Goal: Information Seeking & Learning: Learn about a topic

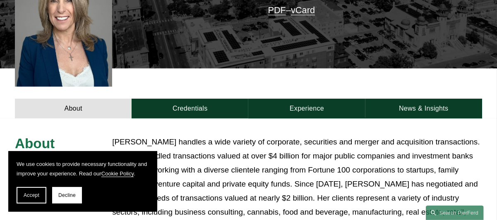
scroll to position [248, 0]
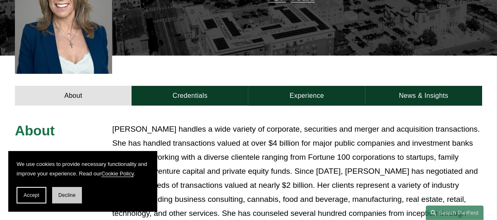
click at [71, 194] on span "Decline" at bounding box center [66, 196] width 17 height 6
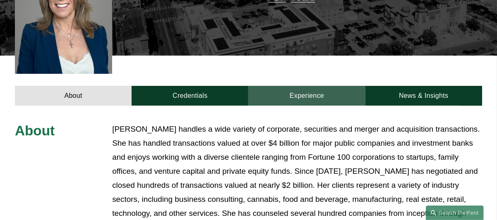
click at [273, 86] on link "Experience" at bounding box center [306, 96] width 117 height 20
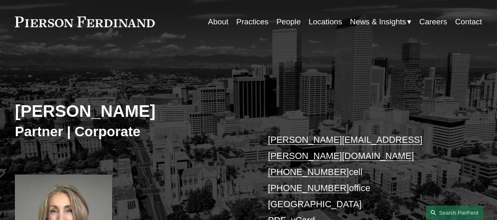
scroll to position [0, 0]
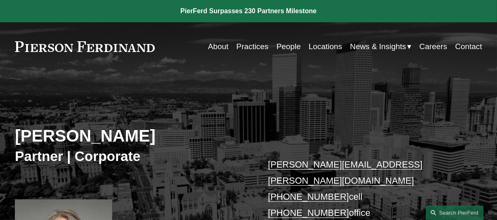
click at [218, 46] on link "About" at bounding box center [218, 47] width 20 height 16
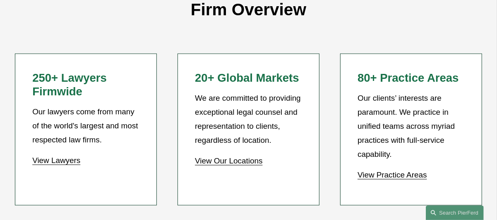
scroll to position [703, 0]
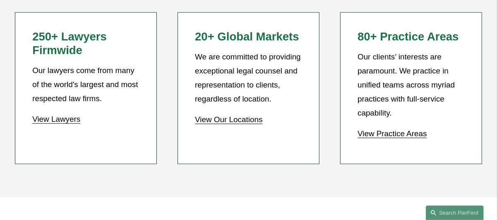
click at [205, 115] on link "View Our Locations" at bounding box center [228, 119] width 67 height 9
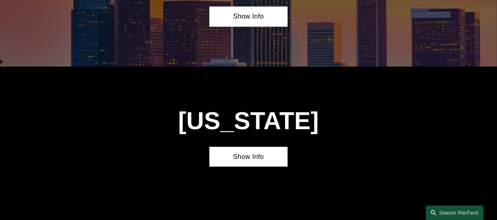
scroll to position [538, 0]
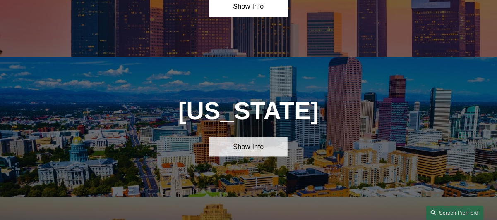
click at [244, 155] on link "Show Info" at bounding box center [248, 147] width 78 height 20
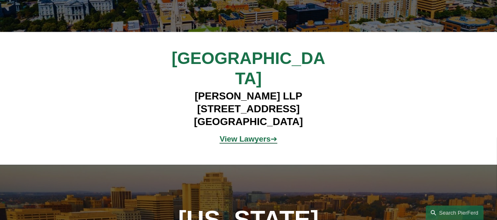
scroll to position [745, 0]
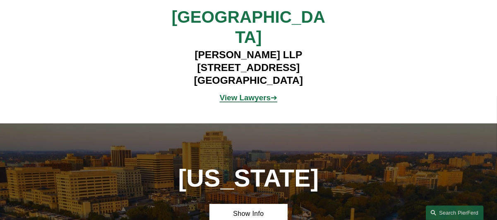
click at [236, 93] on strong "View Lawyers" at bounding box center [245, 97] width 51 height 9
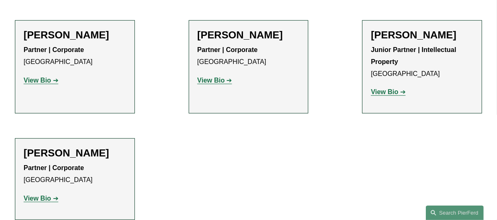
scroll to position [290, 0]
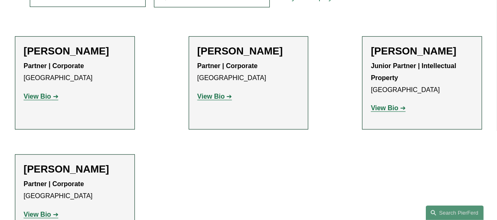
click at [48, 97] on strong "View Bio" at bounding box center [37, 96] width 27 height 7
click at [213, 97] on strong "View Bio" at bounding box center [210, 96] width 27 height 7
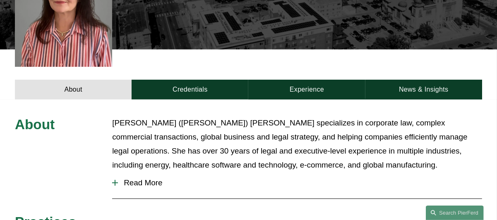
scroll to position [165, 0]
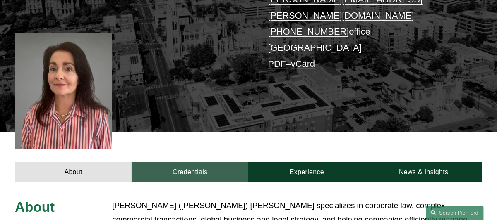
click at [198, 163] on link "Credentials" at bounding box center [190, 173] width 117 height 20
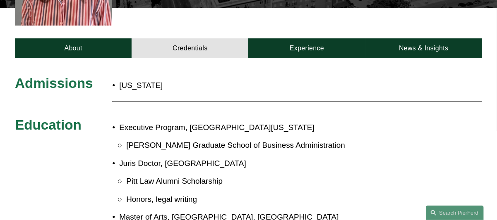
scroll to position [248, 0]
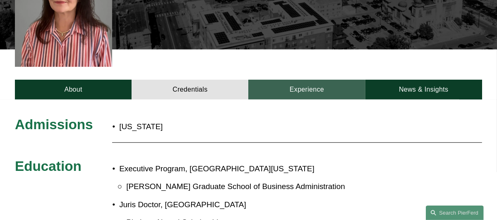
click at [300, 80] on link "Experience" at bounding box center [306, 90] width 117 height 20
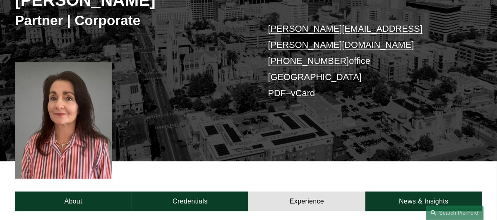
scroll to position [124, 0]
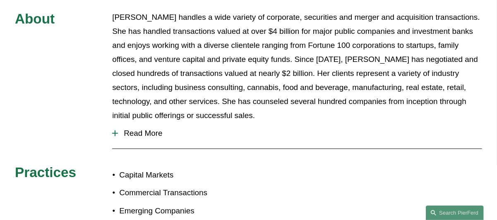
scroll to position [372, 0]
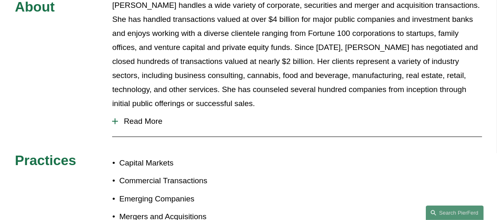
click at [115, 119] on div at bounding box center [115, 122] width 1 height 6
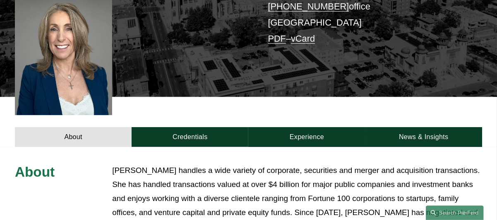
scroll to position [207, 0]
